Goal: Task Accomplishment & Management: Manage account settings

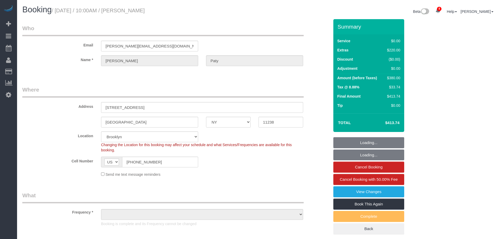
select select "NY"
select select "string:stripe-pm_1PtyvG4VGloSiKo7BLZDAN62"
select select "object:715"
select select "spot1"
select select "number:89"
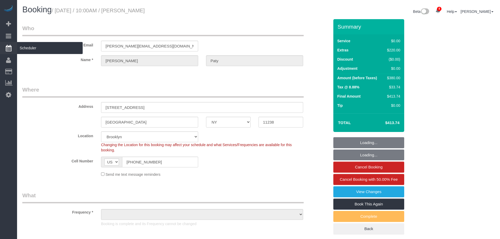
select select "number:90"
select select "number:15"
select select "number:5"
select select "object:1352"
select select "1"
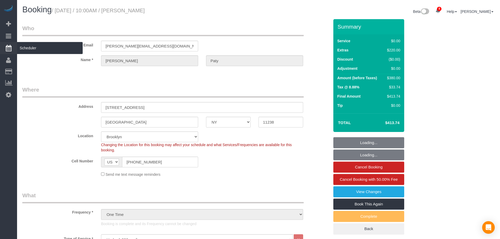
select select "1"
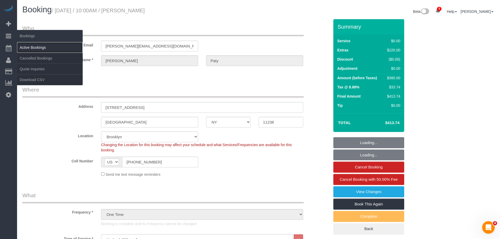
click at [35, 47] on link "Active Bookings" at bounding box center [50, 47] width 66 height 10
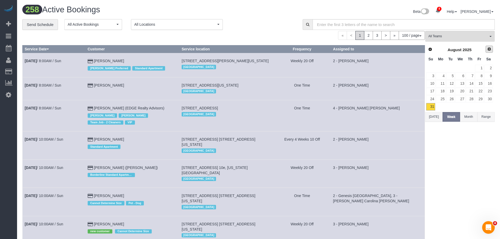
click at [488, 50] on span "Next" at bounding box center [489, 49] width 4 height 4
click at [444, 68] on link "1" at bounding box center [440, 68] width 10 height 7
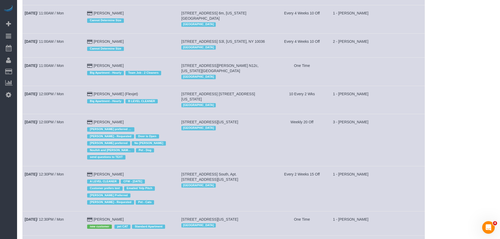
scroll to position [751, 0]
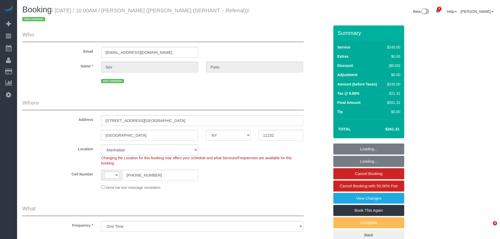
select select "NY"
select select "number:89"
select select "number:90"
select select "number:15"
select select "number:7"
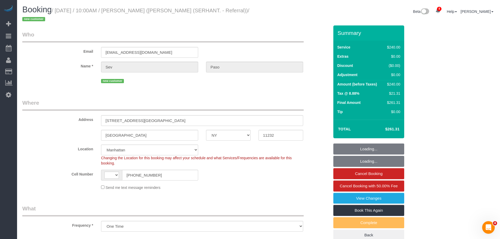
select select "object:747"
select select "string:US"
select select "string:stripe-pm_1S2KKt4VGloSiKo7Dbbn8xXc"
select select "2"
select select "120"
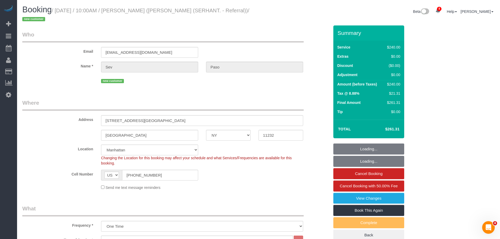
select select "spot1"
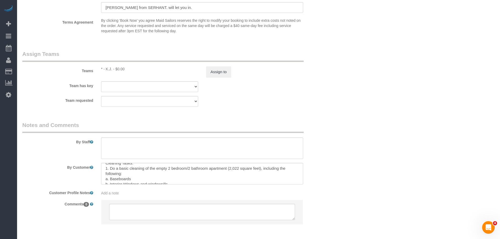
scroll to position [42, 0]
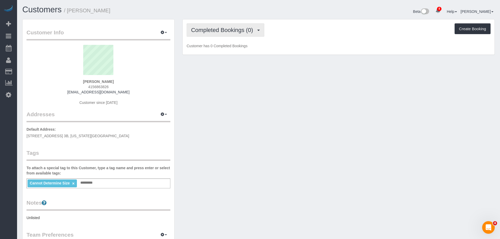
click at [231, 25] on button "Completed Bookings (0)" at bounding box center [225, 29] width 78 height 13
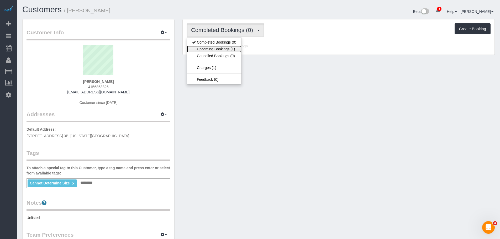
click at [217, 48] on link "Upcoming Bookings (1)" at bounding box center [214, 49] width 55 height 7
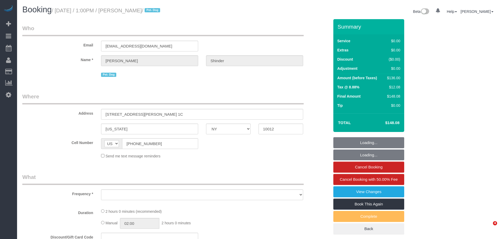
select select "NY"
select select "object:700"
select select "string:stripe-pm_1Pyf034VGloSiKo7q90DMxe6"
select select "number:89"
select select "number:90"
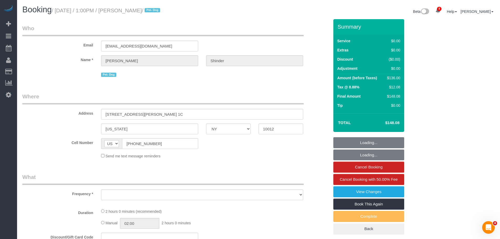
select select "number:13"
select select "number:5"
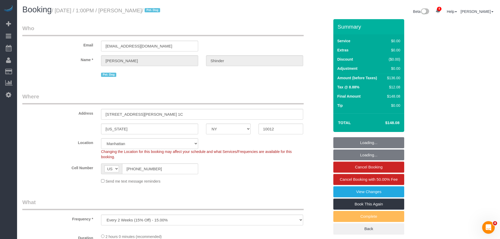
select select "1"
select select "spot1"
select select "object:1351"
select select "1"
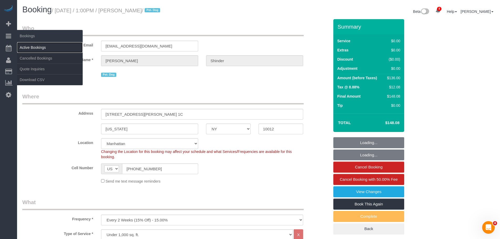
drag, startPoint x: 40, startPoint y: 49, endPoint x: 47, endPoint y: 49, distance: 7.1
click at [40, 49] on link "Active Bookings" at bounding box center [50, 47] width 66 height 10
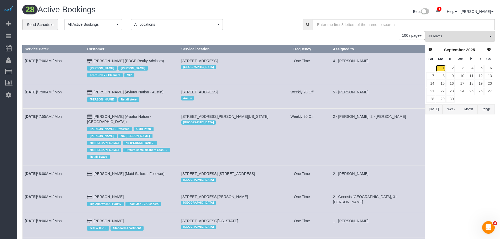
click at [440, 68] on link "1" at bounding box center [440, 68] width 10 height 7
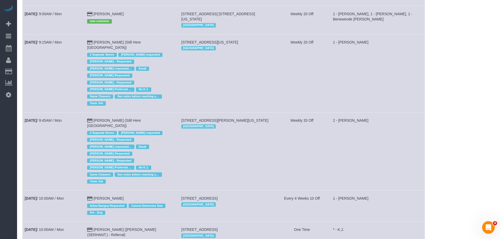
scroll to position [253, 0]
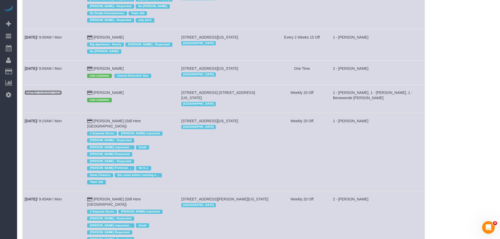
click at [41, 90] on link "Sep 1st / 9:00AM / Mon" at bounding box center [43, 92] width 37 height 4
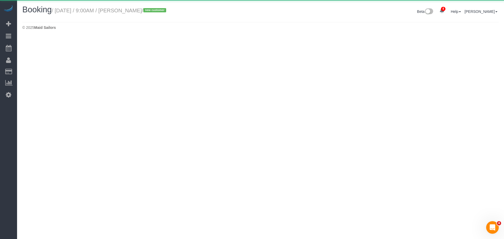
select select "NY"
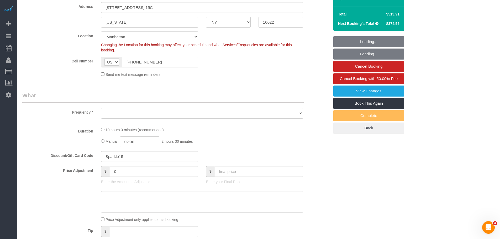
select select "string:stripe-pm_1S14GQ4VGloSiKo7FtdT7e7N"
select select "2"
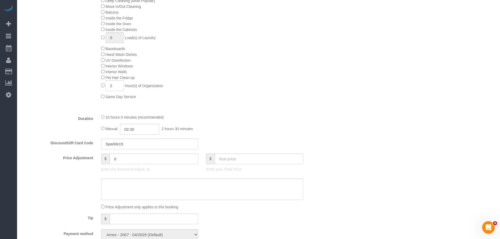
select select "object:3728"
select select "number:56"
select select "number:70"
select select "number:15"
select select "number:5"
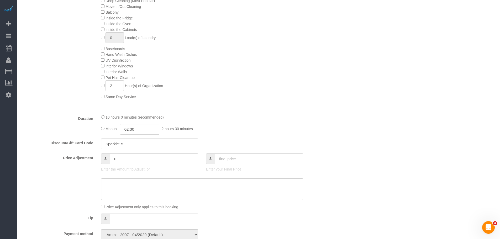
select select "2"
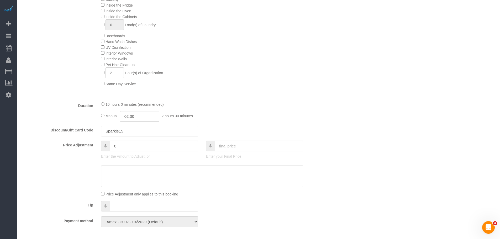
select select "object:4318"
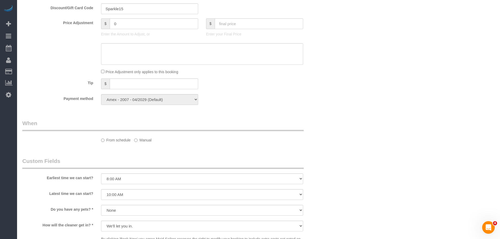
select select "spot49"
